Goal: Entertainment & Leisure: Consume media (video, audio)

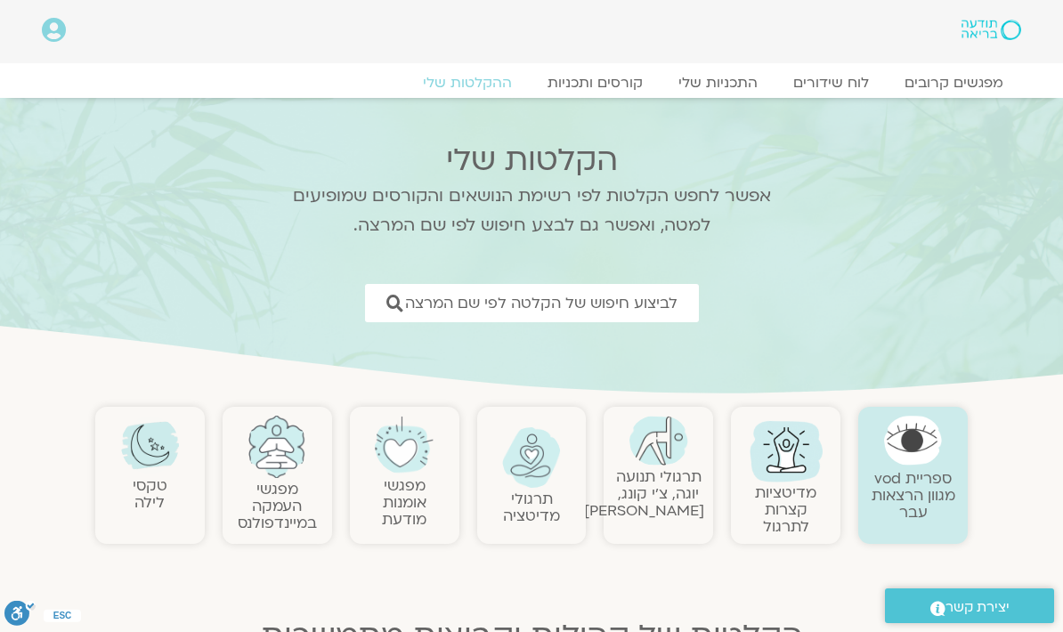
click at [625, 298] on span "לביצוע חיפוש של הקלטה לפי שם המרצה" at bounding box center [541, 303] width 273 height 17
click at [629, 303] on span "לביצוע חיפוש של הקלטה לפי שם המרצה" at bounding box center [541, 303] width 273 height 17
click at [621, 297] on span "לביצוע חיפוש של הקלטה לפי שם המרצה" at bounding box center [541, 303] width 273 height 17
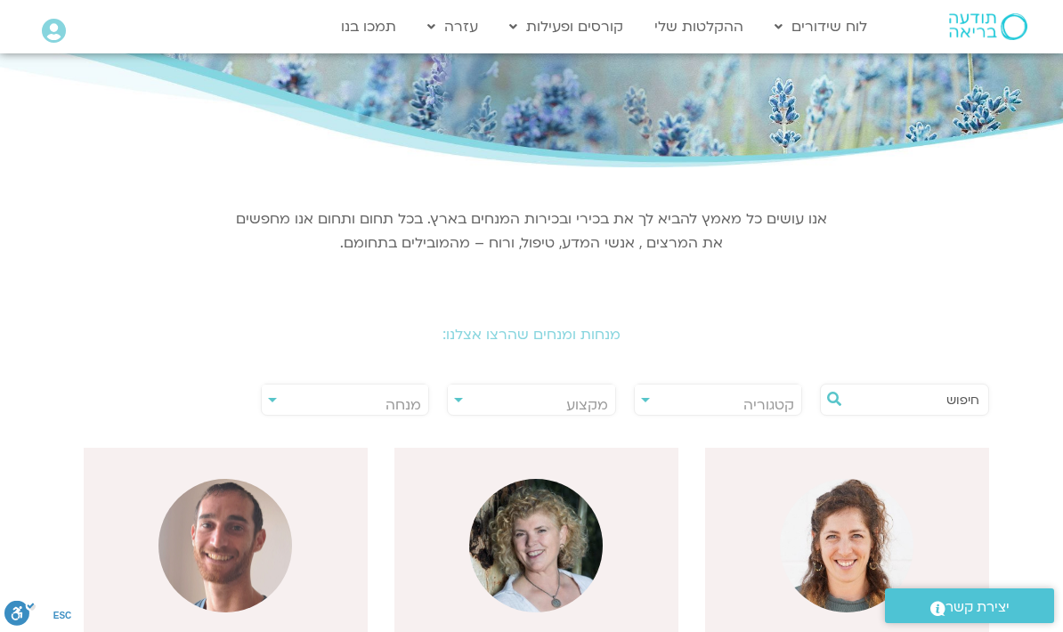
scroll to position [112, 0]
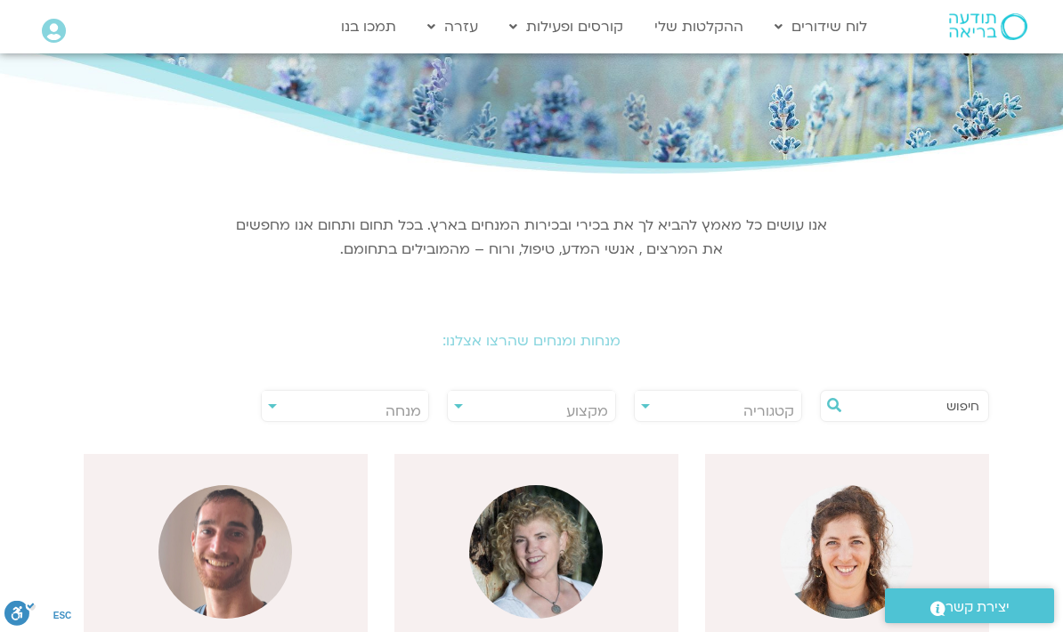
click at [896, 403] on input "text" at bounding box center [914, 406] width 132 height 30
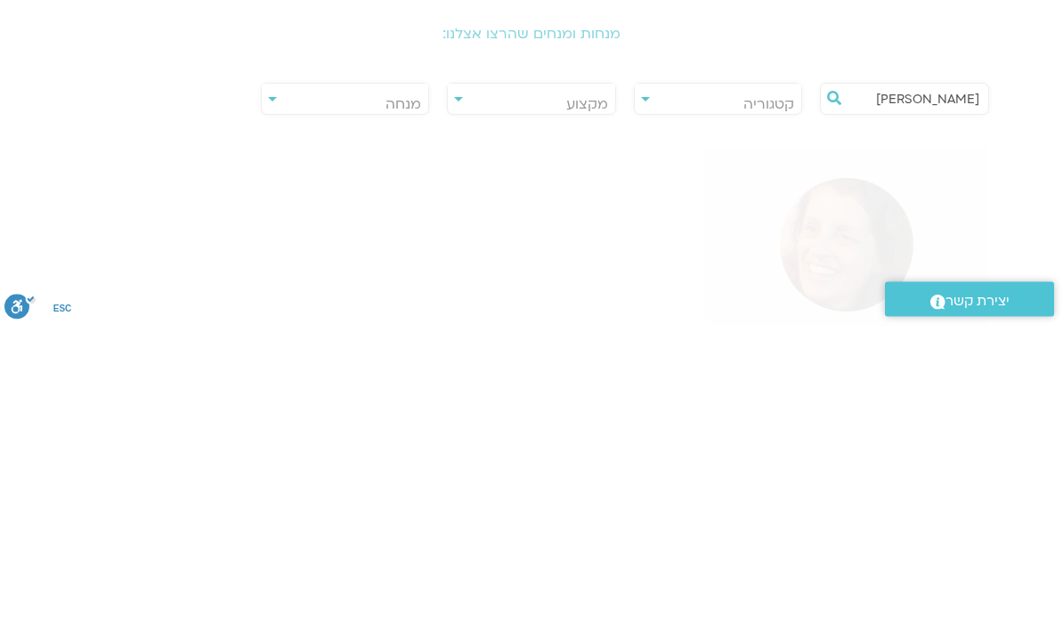
type input "סיגל בירן"
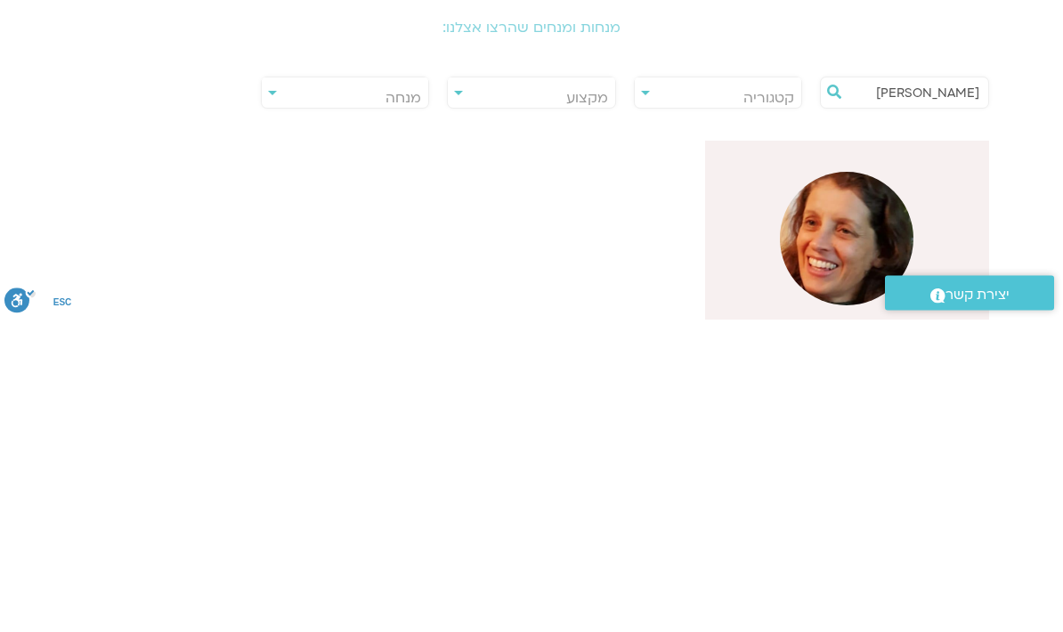
click at [873, 485] on img at bounding box center [847, 552] width 134 height 134
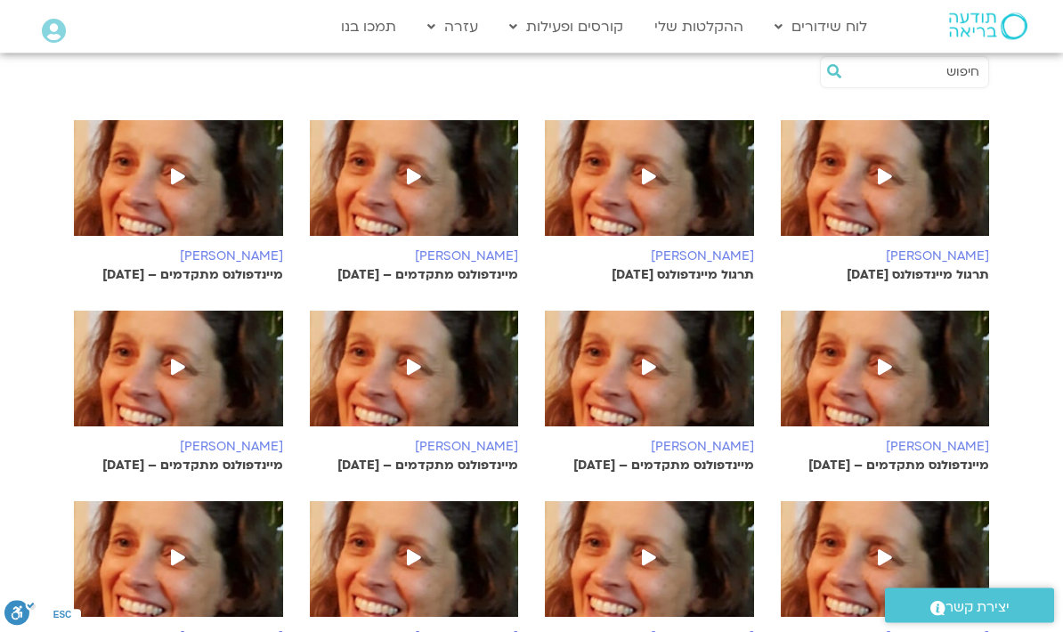
scroll to position [359, 0]
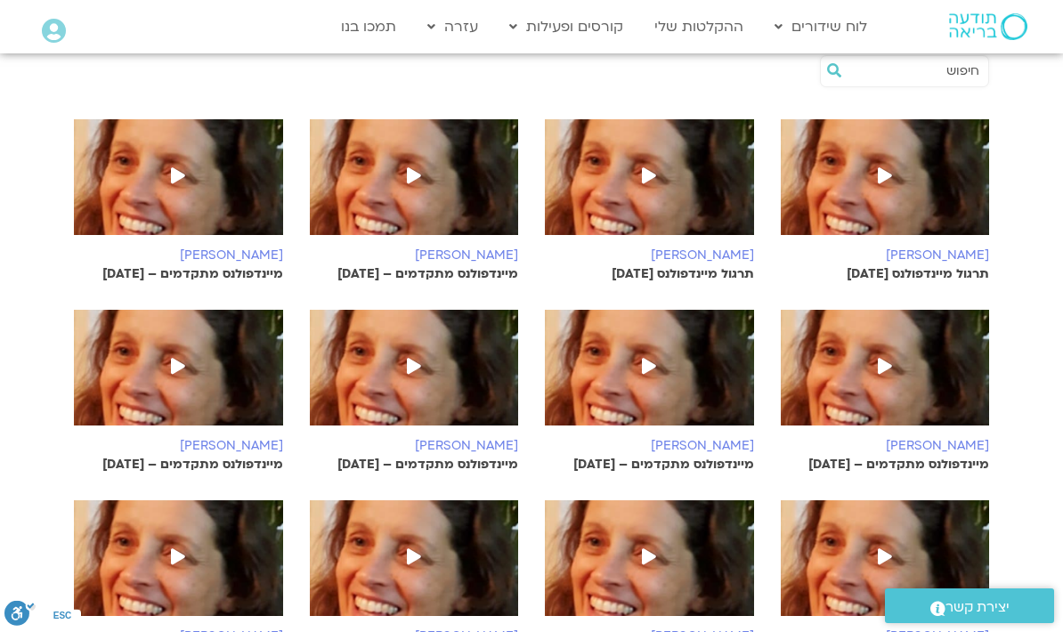
click at [934, 190] on img at bounding box center [885, 186] width 209 height 134
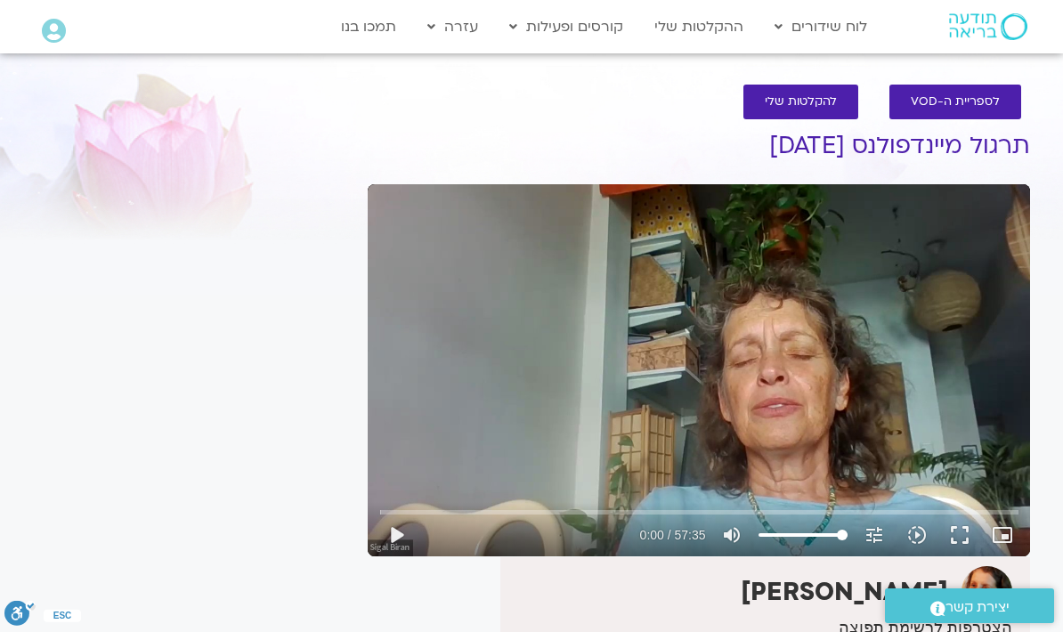
click at [408, 533] on button "play_arrow" at bounding box center [396, 535] width 43 height 43
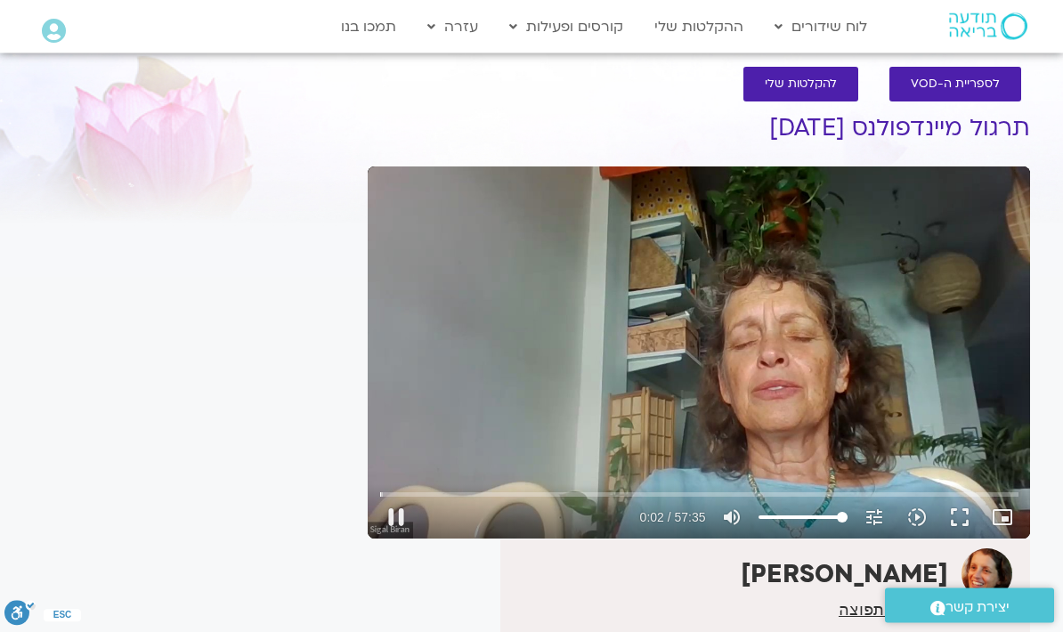
scroll to position [18, 0]
click at [395, 514] on button "pause" at bounding box center [396, 517] width 43 height 43
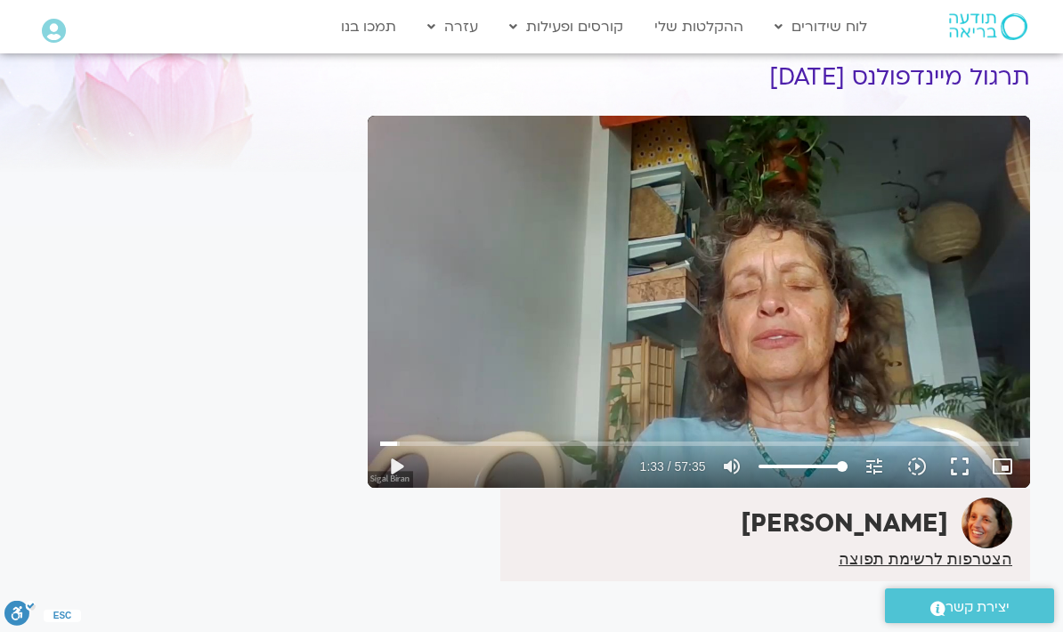
scroll to position [64, 0]
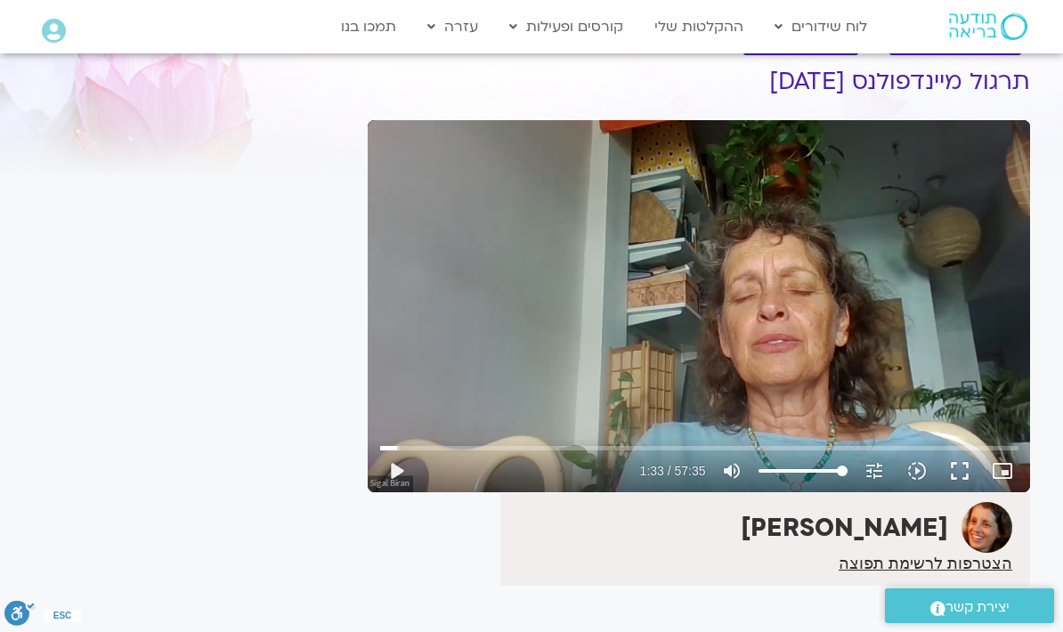
click at [401, 472] on button "play_arrow" at bounding box center [396, 471] width 43 height 43
click at [410, 477] on button "pause" at bounding box center [396, 471] width 43 height 43
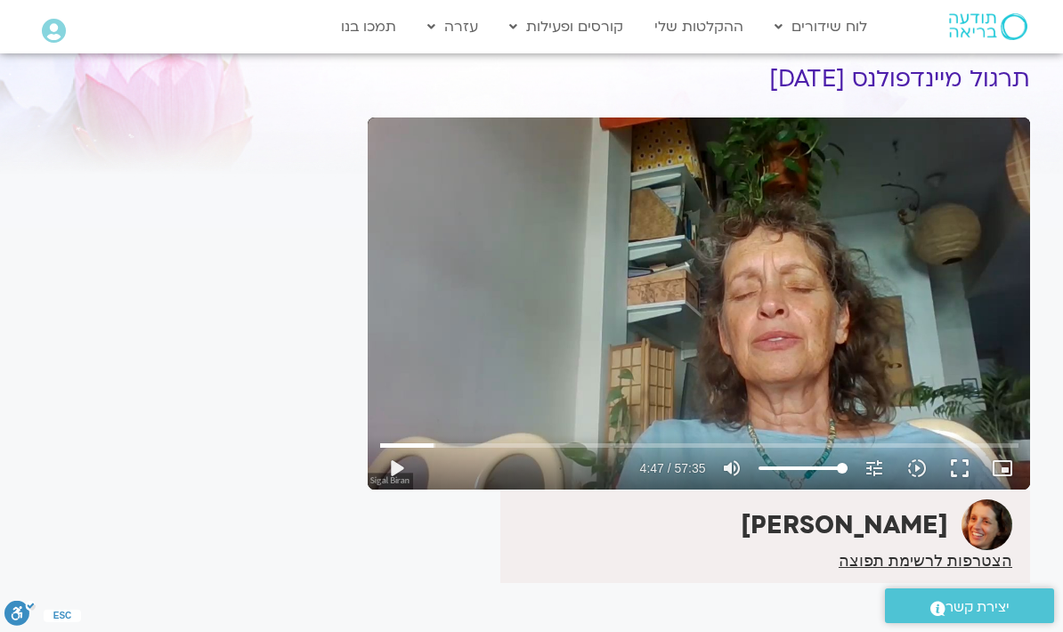
scroll to position [82, 0]
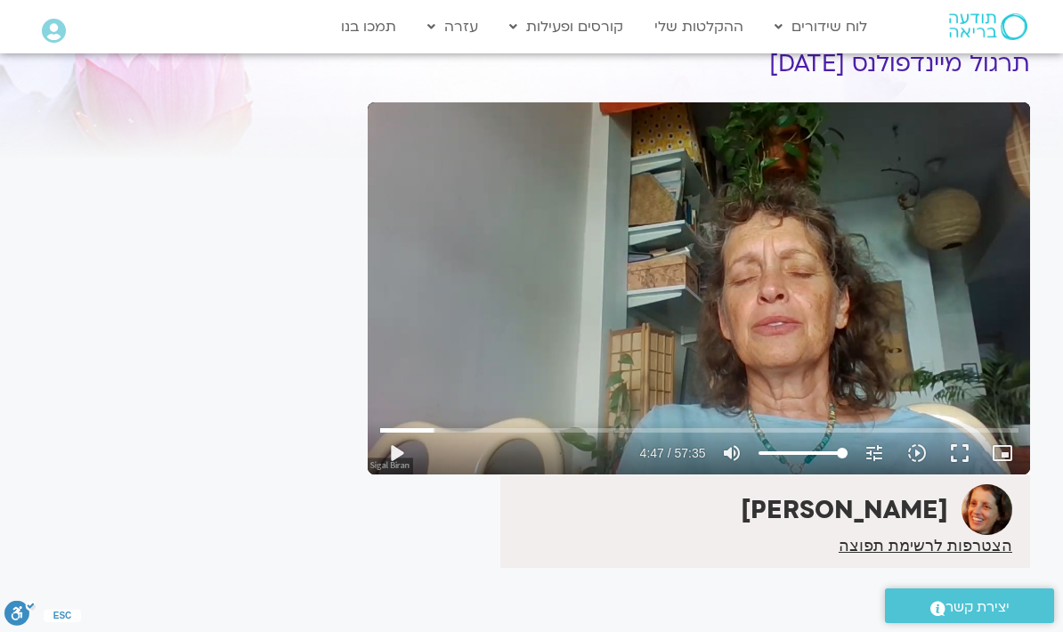
click at [322, 135] on div "It seems we can't find what you're looking for. It seems we can't find what you…" at bounding box center [191, 361] width 335 height 683
type input "287.170258803688"
